Goal: Task Accomplishment & Management: Use online tool/utility

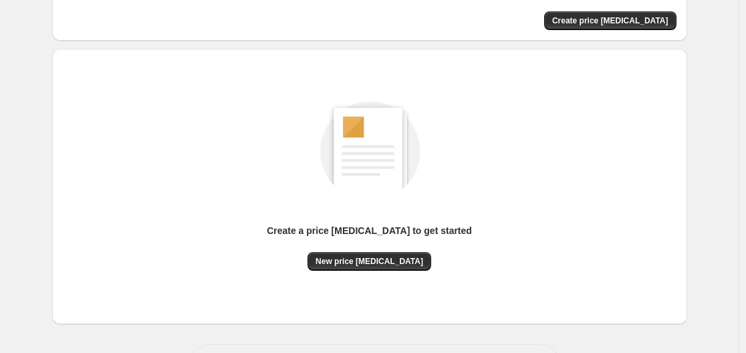
scroll to position [148, 0]
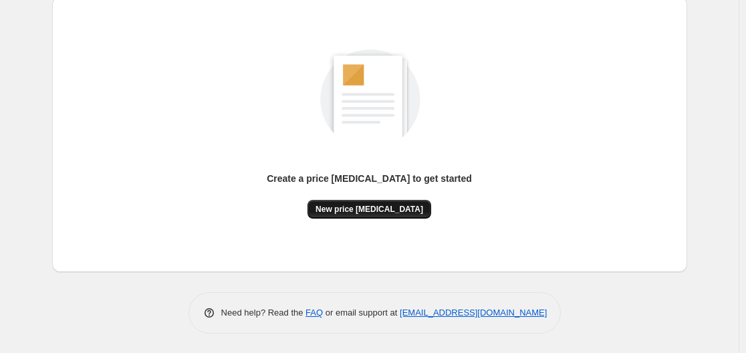
click at [402, 203] on button "New price [MEDICAL_DATA]" at bounding box center [369, 209] width 124 height 19
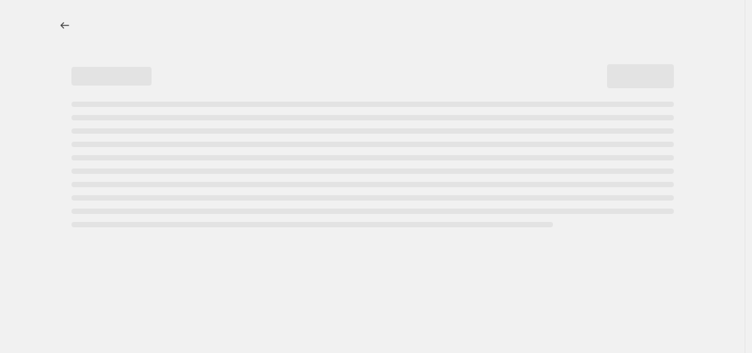
select select "percentage"
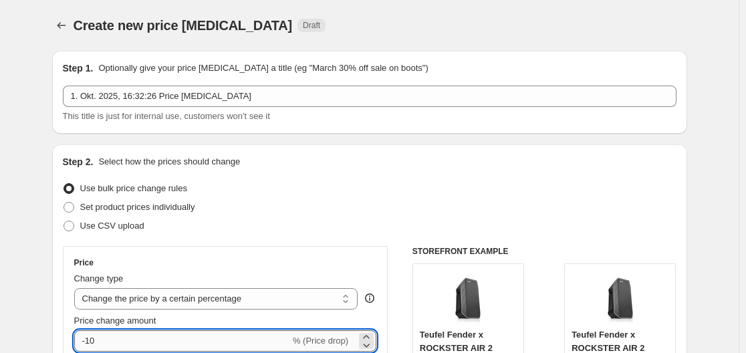
click at [155, 342] on input "-10" at bounding box center [182, 340] width 216 height 21
type input "-1"
type input "-30"
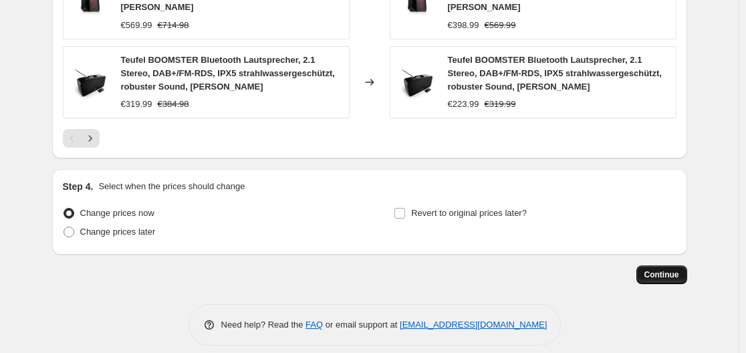
click at [660, 269] on span "Continue" at bounding box center [661, 274] width 35 height 11
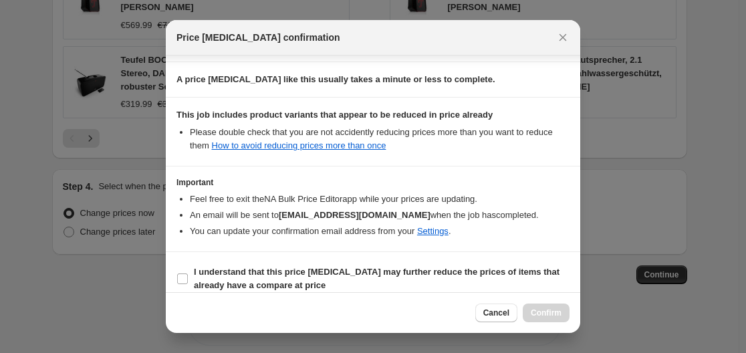
scroll to position [210, 0]
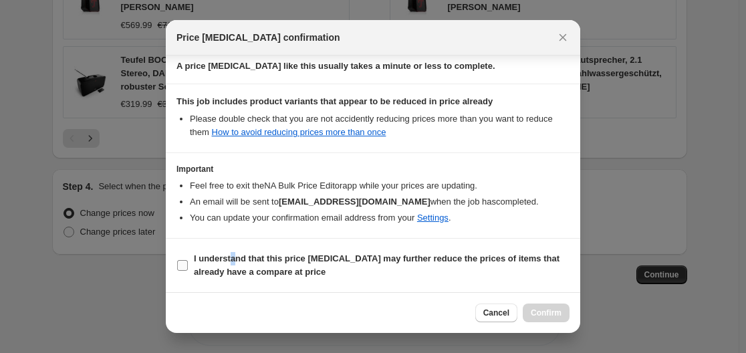
drag, startPoint x: 231, startPoint y: 264, endPoint x: 323, endPoint y: 262, distance: 91.5
click at [236, 265] on span "I understand that this price [MEDICAL_DATA] may further reduce the prices of it…" at bounding box center [381, 265] width 375 height 27
click at [186, 267] on input "I understand that this price [MEDICAL_DATA] may further reduce the prices of it…" at bounding box center [182, 265] width 11 height 11
checkbox input "true"
click at [554, 318] on button "Confirm" at bounding box center [545, 312] width 47 height 19
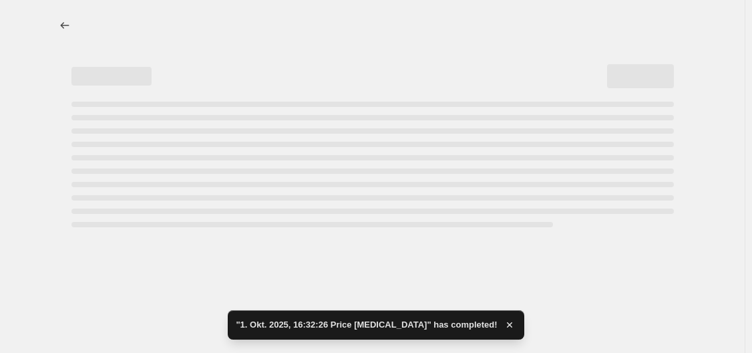
select select "percentage"
